Goal: Information Seeking & Learning: Learn about a topic

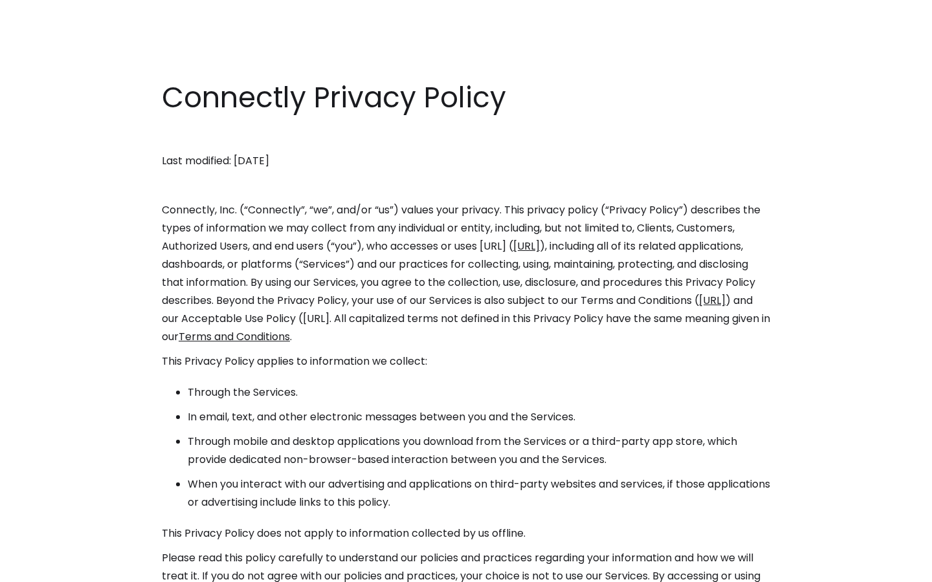
scroll to position [7964, 0]
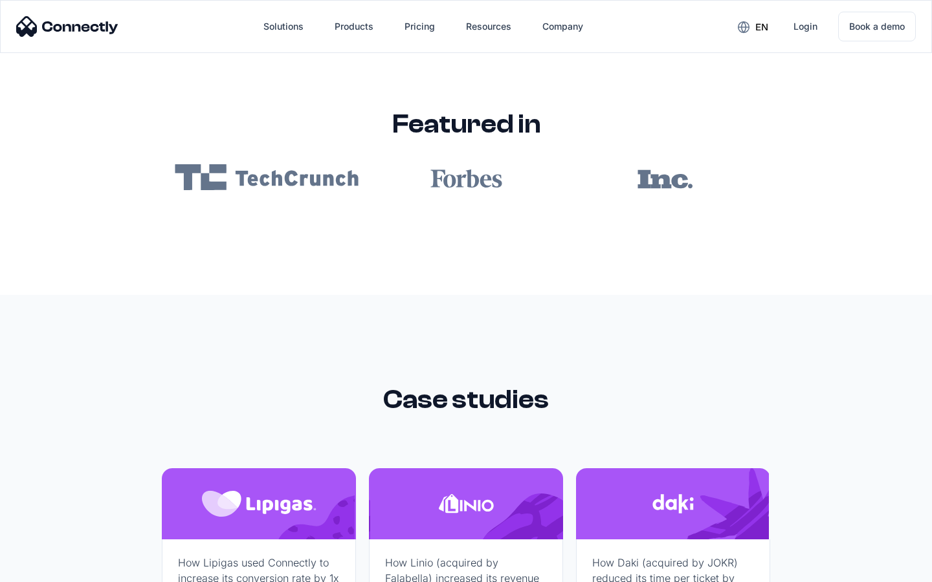
scroll to position [7747, 0]
